Goal: Information Seeking & Learning: Find specific fact

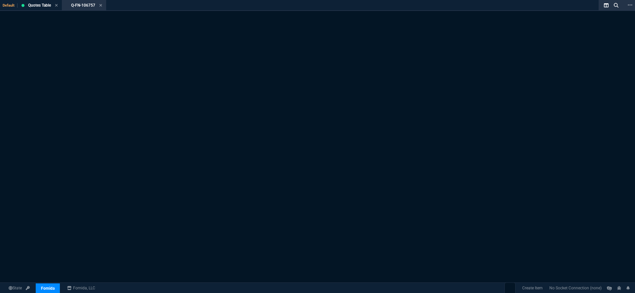
select select "19: totals"
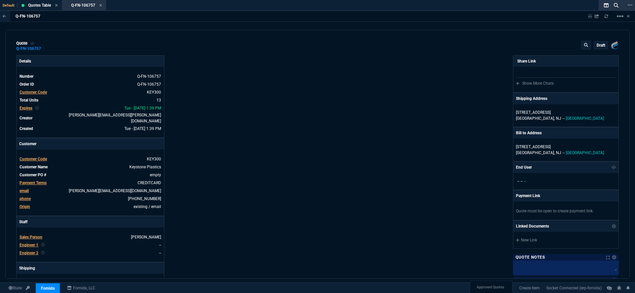
type input "15"
type input "20"
type input "0"
type input "100"
type input "1600"
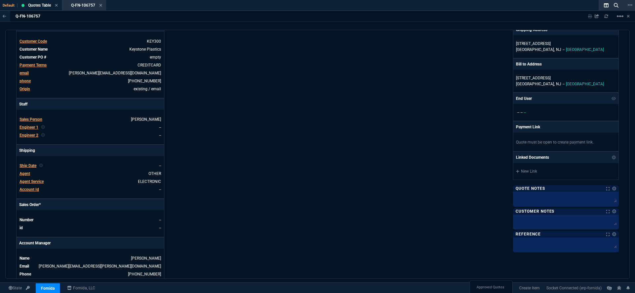
scroll to position [147, 0]
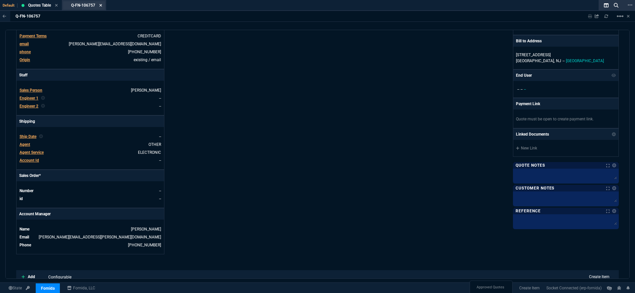
click at [102, 4] on icon at bounding box center [100, 5] width 3 height 4
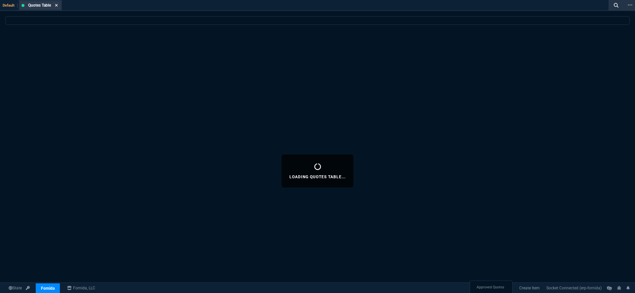
click at [57, 5] on icon at bounding box center [56, 5] width 3 height 3
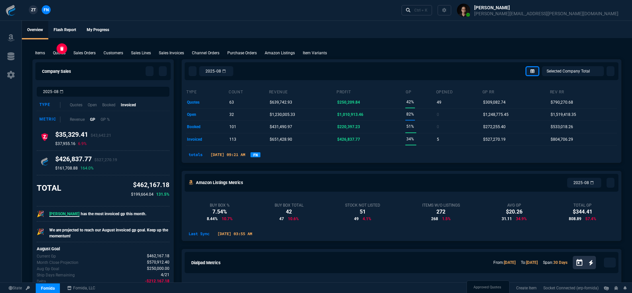
click at [62, 52] on p "Quotes" at bounding box center [59, 53] width 13 height 6
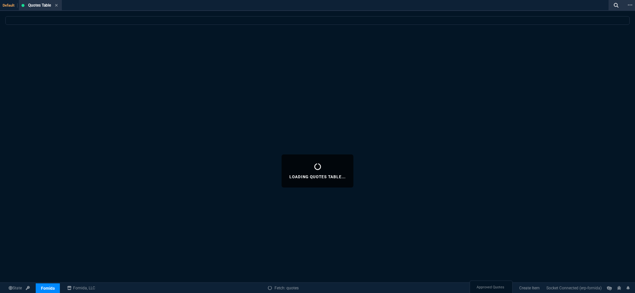
select select
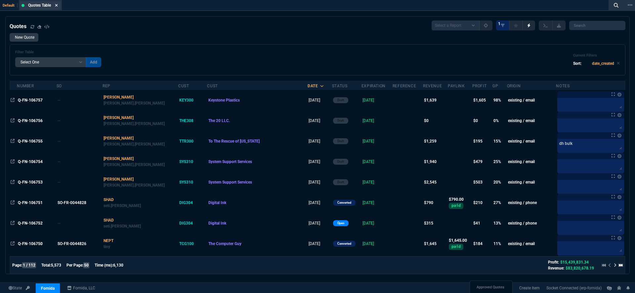
click at [58, 6] on icon at bounding box center [56, 5] width 3 height 3
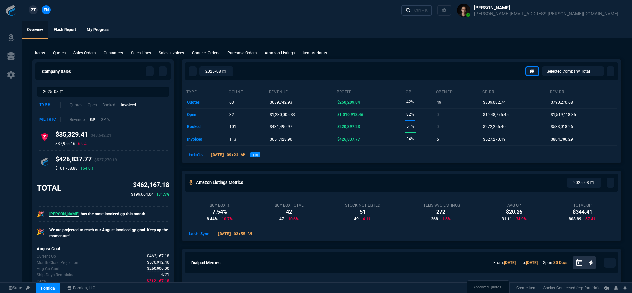
click at [410, 9] on icon at bounding box center [408, 10] width 5 height 5
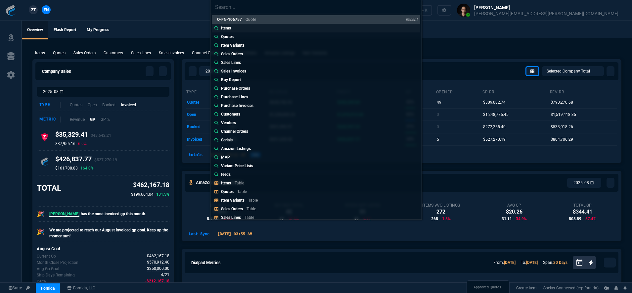
click at [235, 26] on link "Items" at bounding box center [316, 28] width 208 height 9
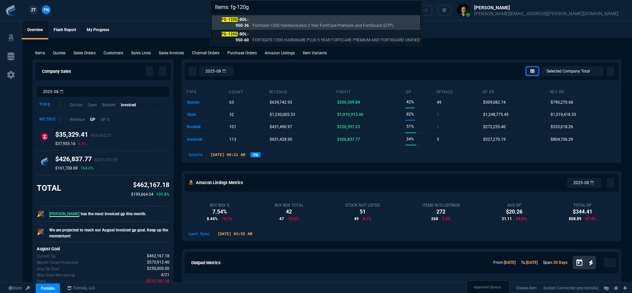
type input "Items: fg-120g"
click at [277, 39] on p "FORTIGATE-120G HARDWARE PLUS 5 YEAR FORTICARE PREMIUM AND FORTIGUARD UNIFIED TH…" at bounding box center [349, 40] width 194 height 6
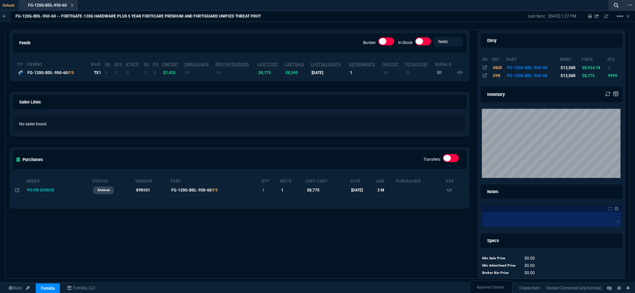
scroll to position [47, 0]
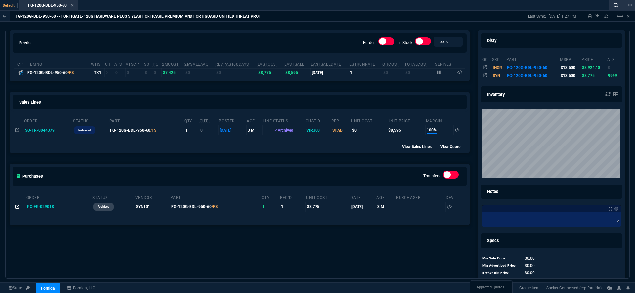
click at [16, 208] on icon at bounding box center [17, 207] width 4 height 4
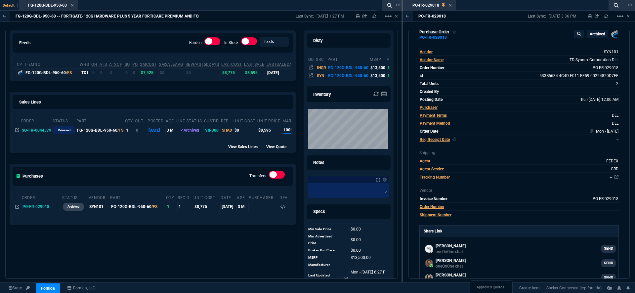
scroll to position [13, 0]
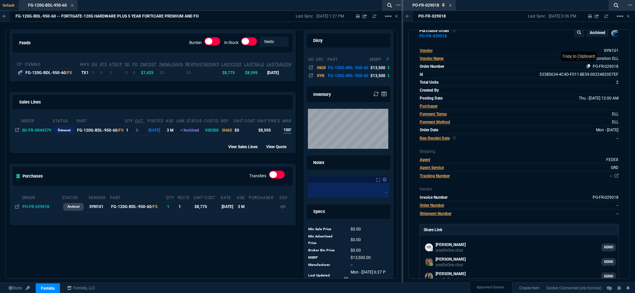
click at [587, 68] on icon at bounding box center [589, 66] width 4 height 4
click at [31, 209] on span "PO-FR-029018" at bounding box center [35, 206] width 27 height 5
click at [282, 70] on td "[DATE]" at bounding box center [282, 72] width 33 height 8
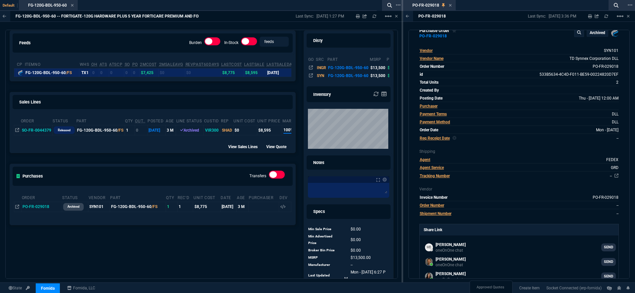
drag, startPoint x: 265, startPoint y: 137, endPoint x: 293, endPoint y: 137, distance: 28.1
click at [293, 137] on div "feeds Burden In-Stock feeds prices cp ItemNo WHS OH ATS ATSCP SO PO 2MCost 2MSa…" at bounding box center [153, 153] width 294 height 274
click at [270, 136] on div "Order Status Part QTY Out.. Posted age Line Status CustId Rep Unit Cost Unit Pr…" at bounding box center [152, 125] width 285 height 27
click at [102, 130] on td "FG-120G-BDL-950-60 /FS" at bounding box center [100, 130] width 49 height 10
click at [16, 131] on icon at bounding box center [17, 130] width 4 height 4
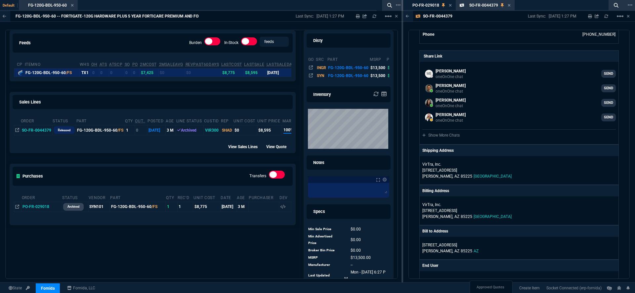
scroll to position [590, 0]
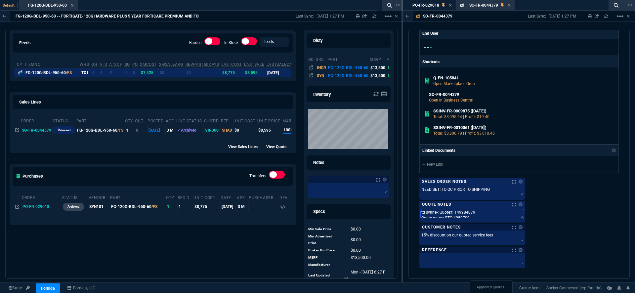
click at [467, 214] on textarea "td synnex Quote#: 149984079 Quote name: FTQ-4059709" at bounding box center [472, 214] width 103 height 10
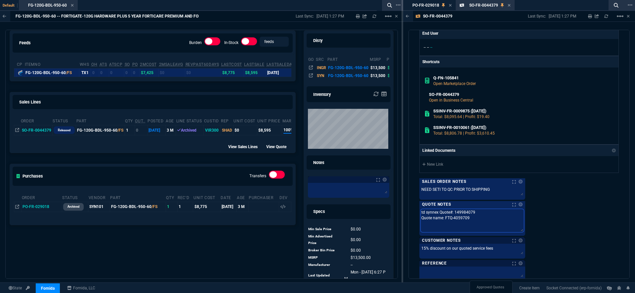
click at [467, 213] on textarea "td synnex Quote#: 149984079 Quote name: FTQ-4059709" at bounding box center [472, 220] width 103 height 23
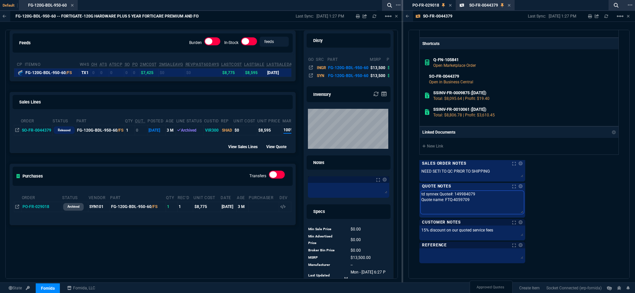
scroll to position [526, 0]
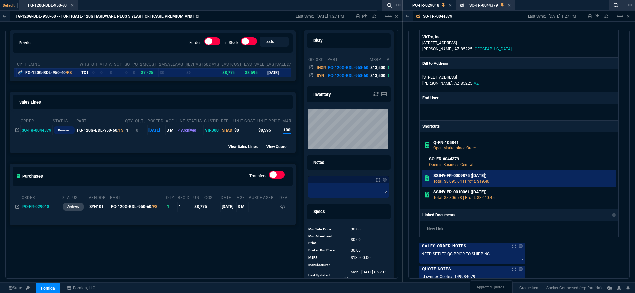
click at [458, 175] on h6 "SSINV-FR-0009875 ([DATE])" at bounding box center [523, 175] width 180 height 5
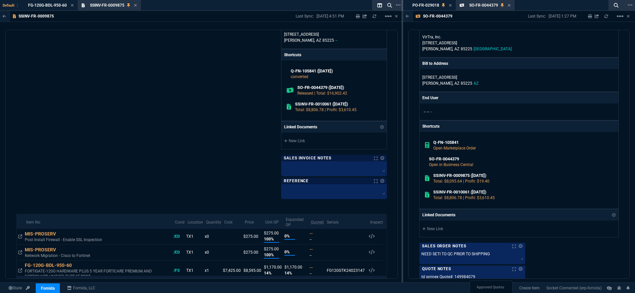
scroll to position [287, 0]
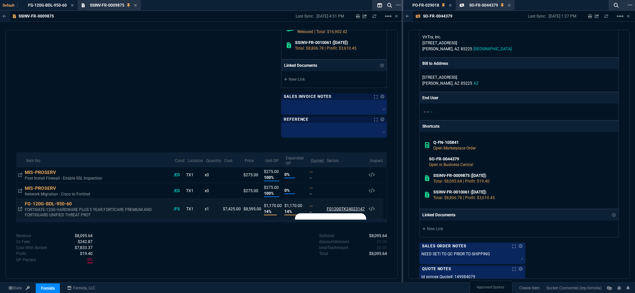
click at [344, 210] on div "FG120GTK24023147" at bounding box center [346, 209] width 38 height 6
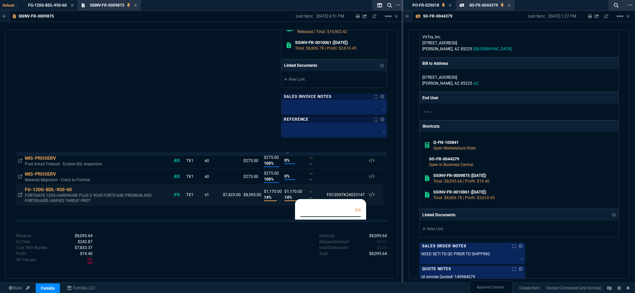
scroll to position [29, 0]
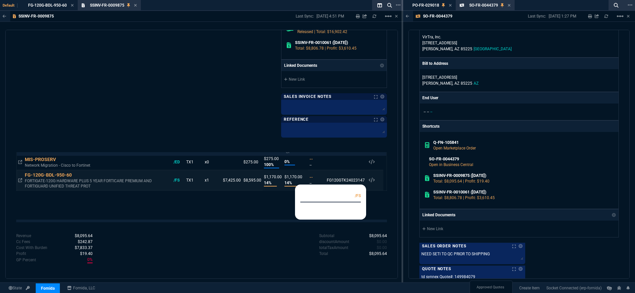
click at [332, 195] on div "FG-120G-BDL-950-60 /FS" at bounding box center [337, 195] width 46 height 7
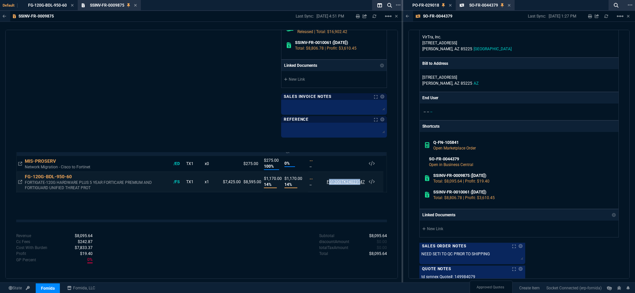
scroll to position [27, 0]
drag, startPoint x: 319, startPoint y: 177, endPoint x: 359, endPoint y: 182, distance: 40.6
click at [359, 182] on td "FG120GTK24023147 Serials FG-120G-BDL-950-60 /FS FG120GTK24023147" at bounding box center [345, 182] width 43 height 21
copy div "FG120GTK24023147"
